Goal: Information Seeking & Learning: Learn about a topic

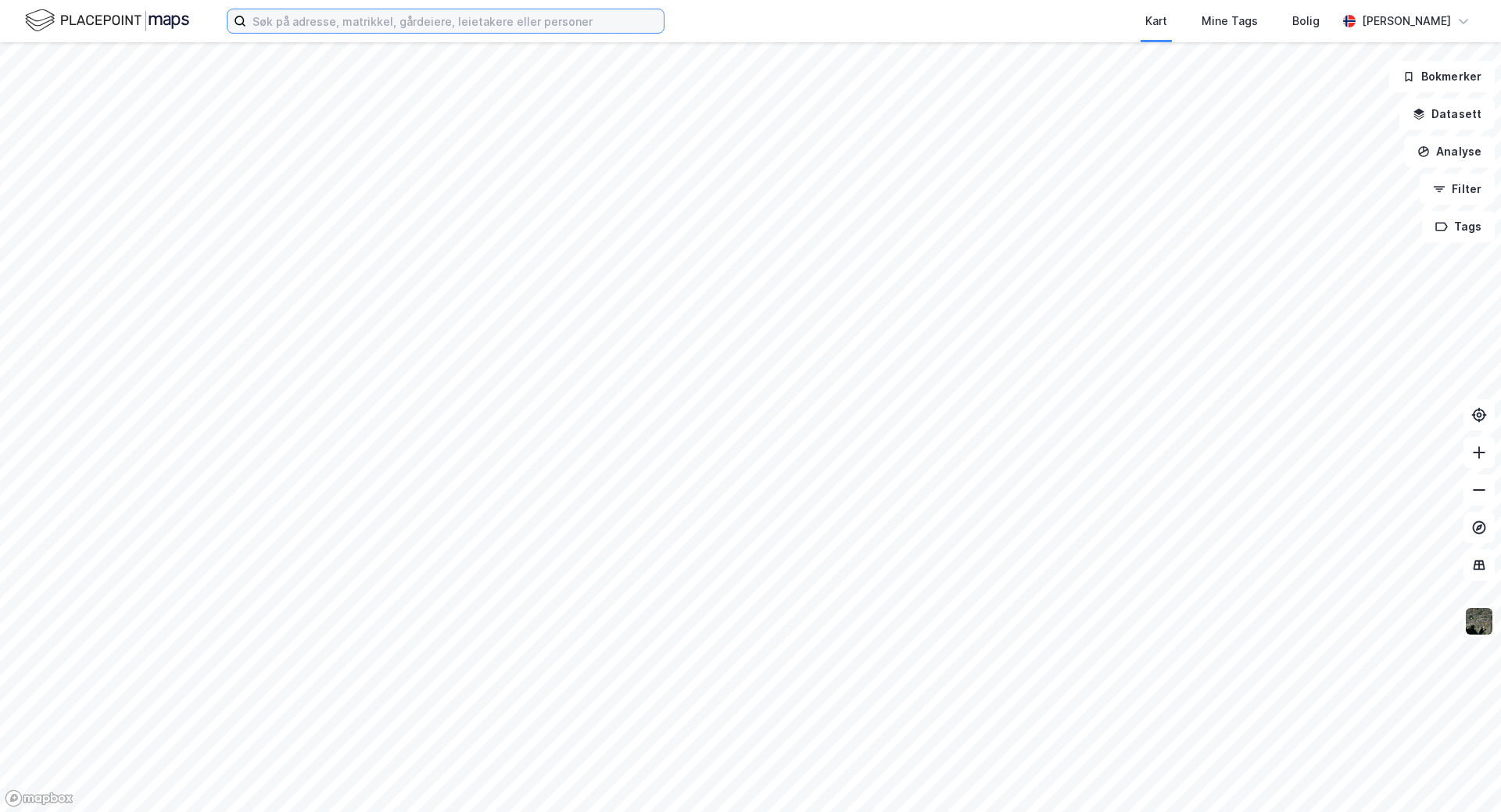
click at [335, 22] on input at bounding box center [454, 21] width 417 height 23
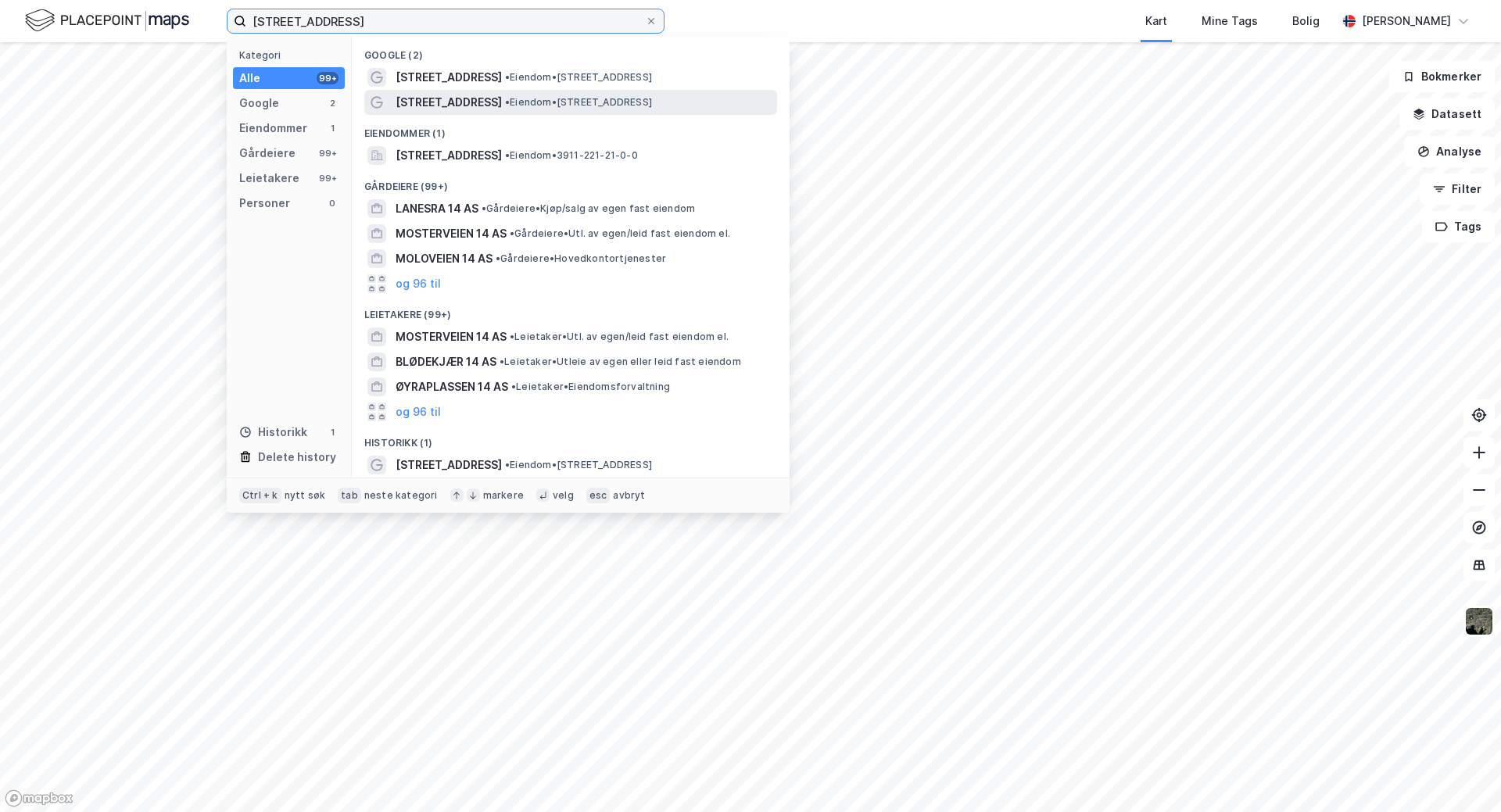
type input "[STREET_ADDRESS]"
click at [430, 90] on div "[STREET_ADDRESS] • Eiendom • [STREET_ADDRESS]" at bounding box center [570, 103] width 413 height 25
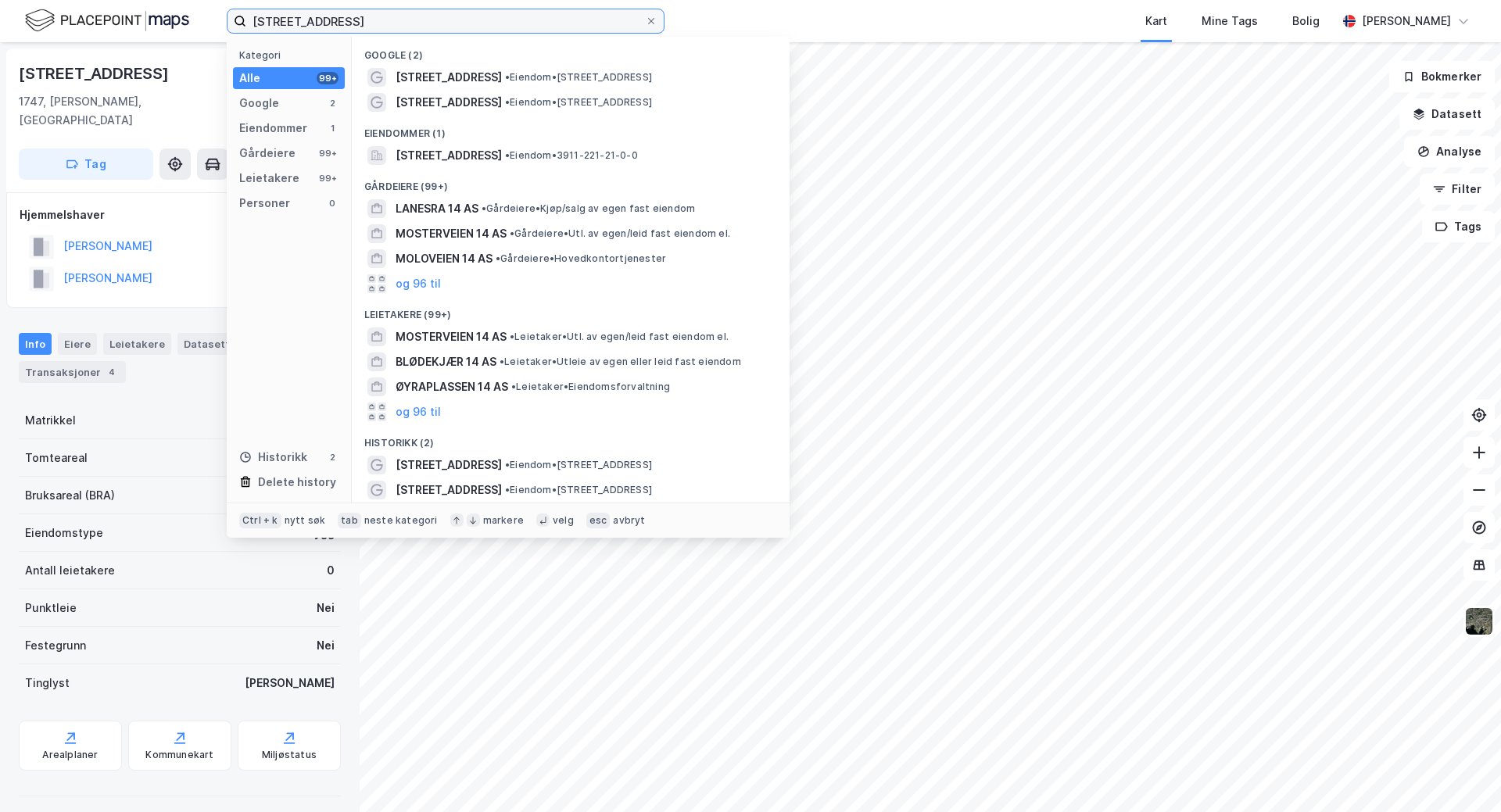
click at [381, 23] on input "[STREET_ADDRESS]" at bounding box center [445, 21] width 399 height 23
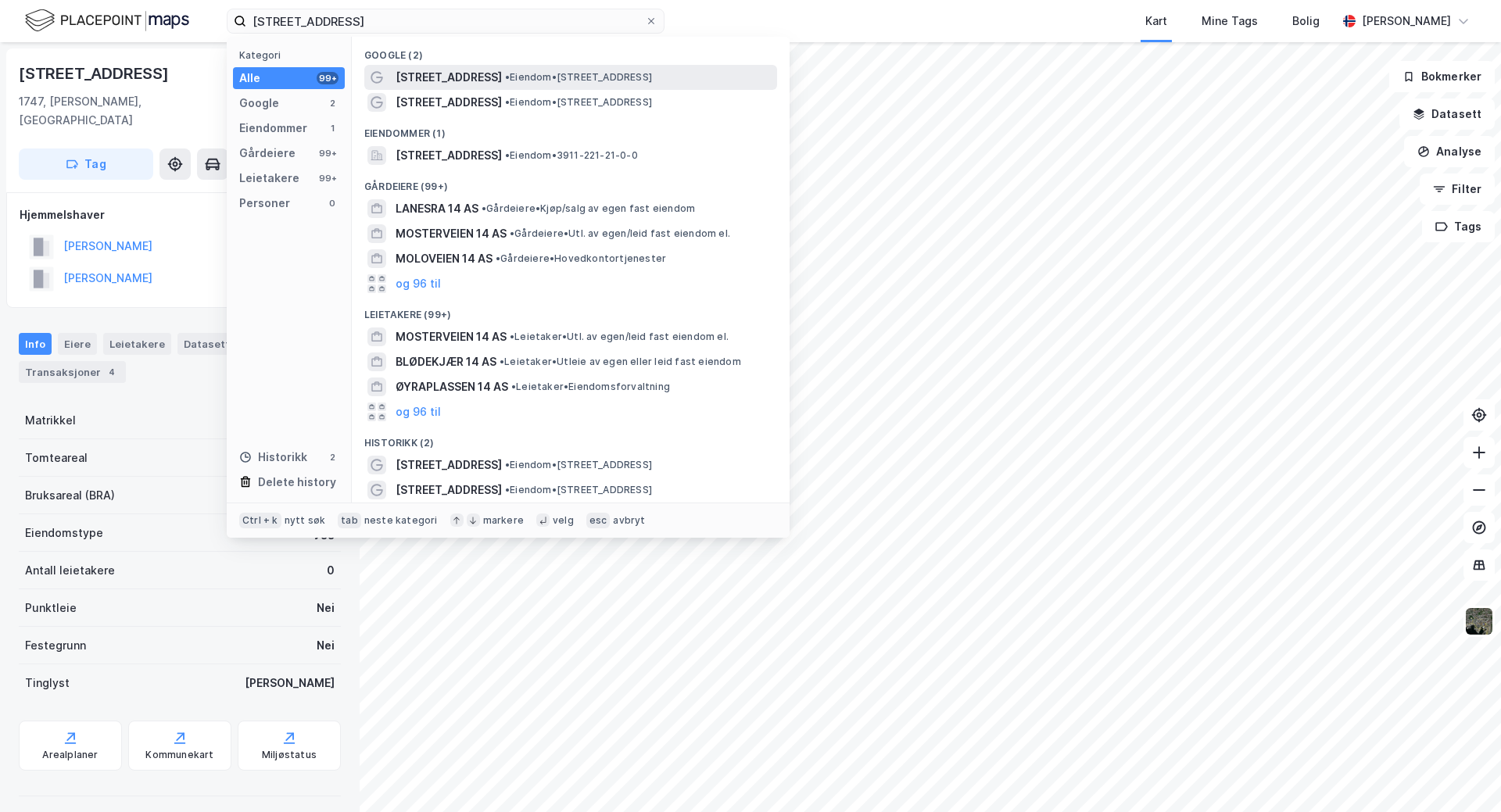
click at [505, 72] on span "•" at bounding box center [507, 77] width 5 height 12
